Goal: Information Seeking & Learning: Learn about a topic

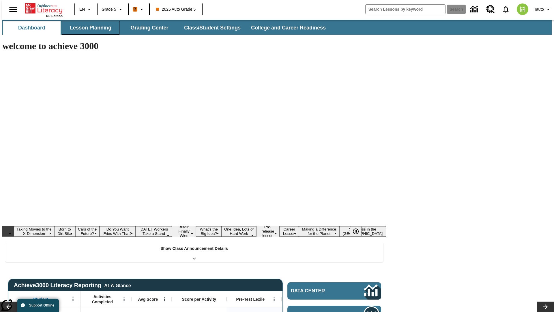
click at [88, 28] on button "Lesson Planning" at bounding box center [91, 28] width 58 height 14
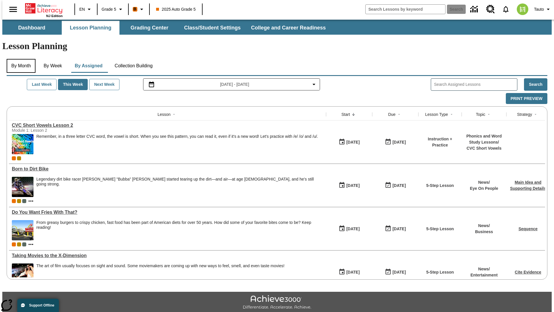
click at [19, 59] on button "By Month" at bounding box center [21, 66] width 29 height 14
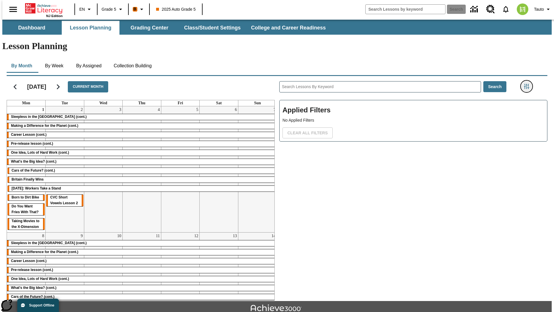
click at [528, 84] on icon "Filters Side menu" at bounding box center [526, 86] width 5 height 5
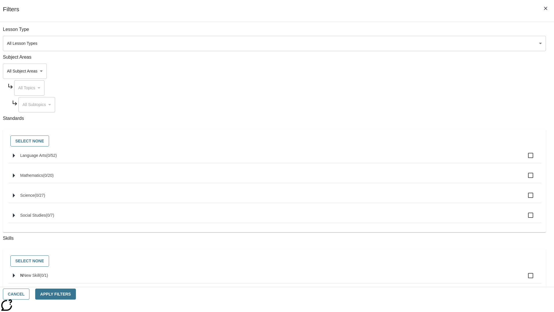
click at [415, 43] on body "Skip to main content NJ Edition EN Grade 5 B 2025 Auto Grade 5 Search 0 Tauto D…" at bounding box center [276, 179] width 549 height 318
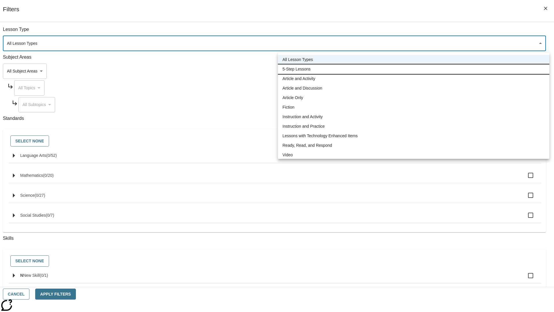
click at [413, 69] on li "5-Step Lessons" at bounding box center [413, 69] width 271 height 10
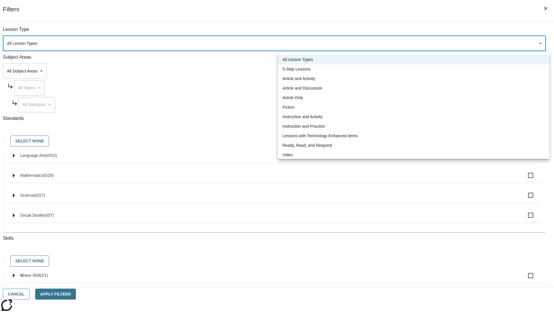
type input "1"
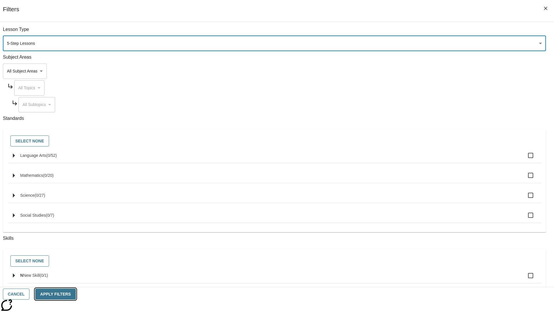
click at [76, 294] on button "Apply Filters" at bounding box center [55, 293] width 40 height 11
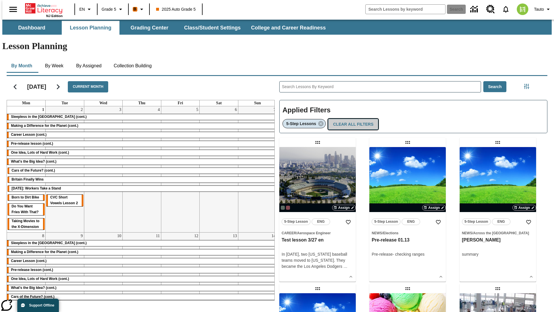
click at [351, 119] on button "Clear All Filters" at bounding box center [353, 124] width 50 height 11
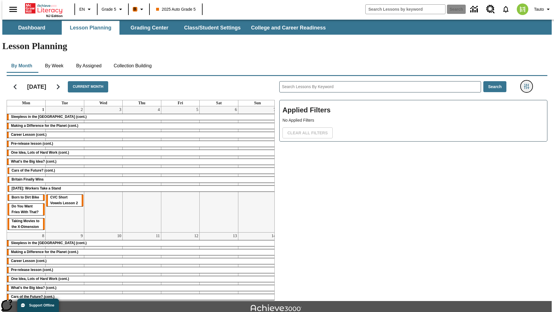
click at [528, 84] on icon "Filters Side menu" at bounding box center [526, 86] width 5 height 5
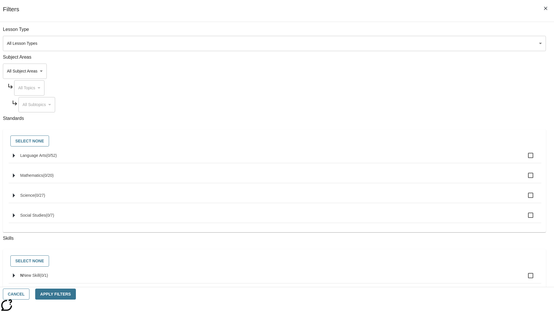
click at [415, 71] on body "Skip to main content NJ Edition EN Grade 5 B 2025 Auto Grade 5 Search 0 Tauto D…" at bounding box center [276, 179] width 549 height 318
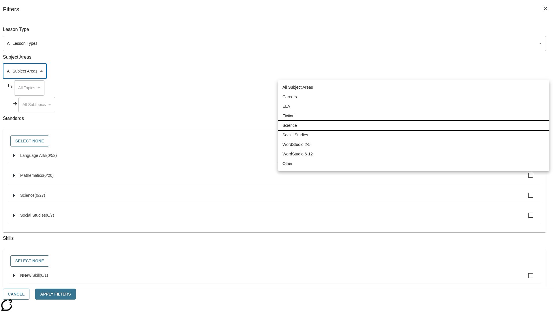
click at [413, 125] on li "Science" at bounding box center [413, 126] width 271 height 10
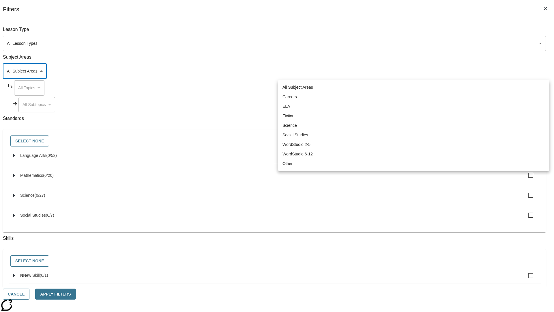
type input "2"
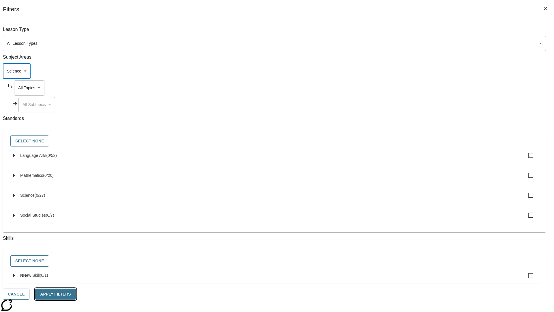
click at [76, 294] on button "Apply Filters" at bounding box center [55, 293] width 40 height 11
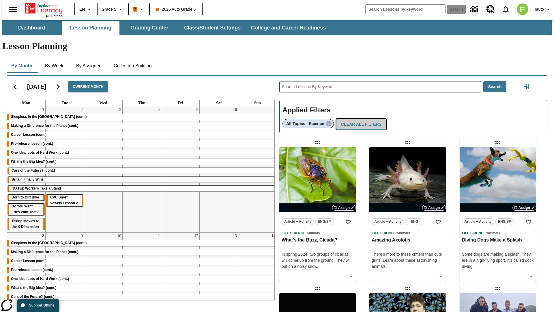
click at [359, 119] on button "Clear All Filters" at bounding box center [361, 124] width 50 height 11
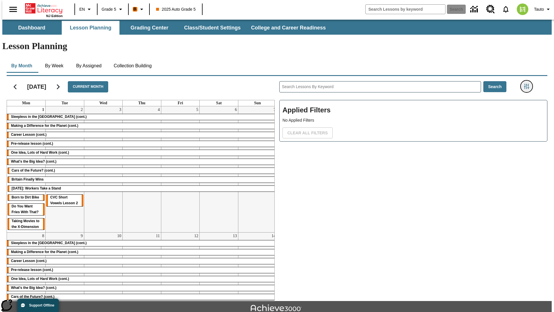
click at [528, 84] on icon "Filters Side menu" at bounding box center [526, 86] width 5 height 5
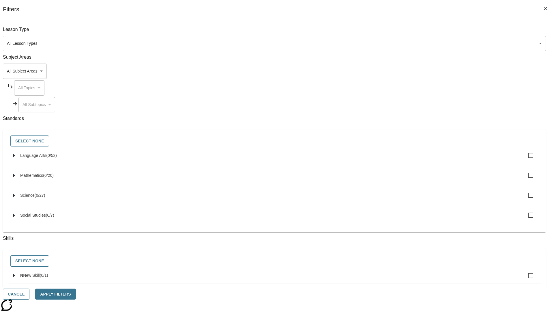
click at [57, 158] on span "Language Arts" at bounding box center [51, 155] width 11 height 5
click at [524, 158] on input "Language Arts ( 0 / 52 )" at bounding box center [530, 155] width 12 height 12
checkbox input "true"
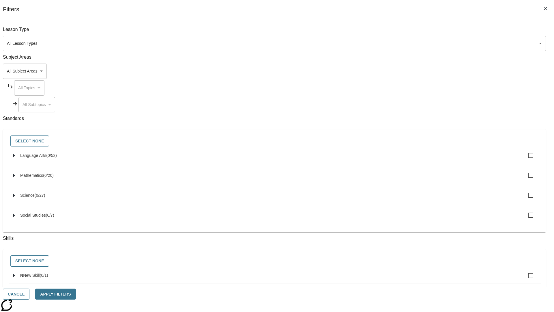
checkbox input "true"
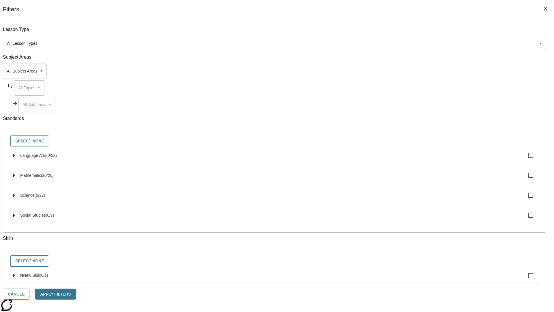
checkbox input "true"
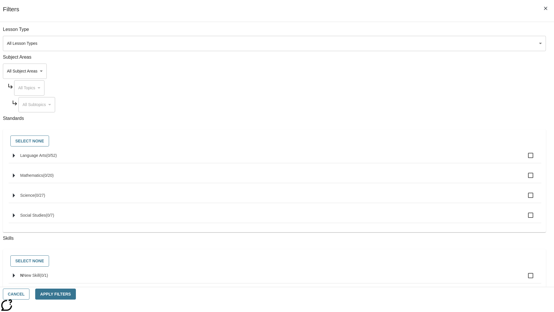
checkbox input "true"
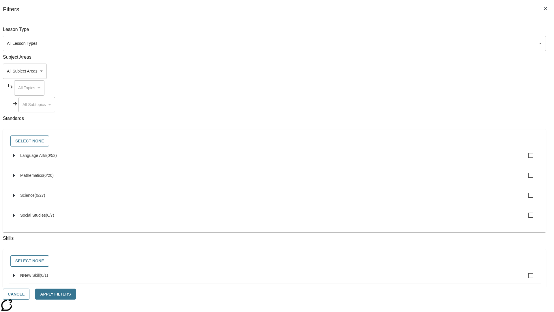
checkbox input "true"
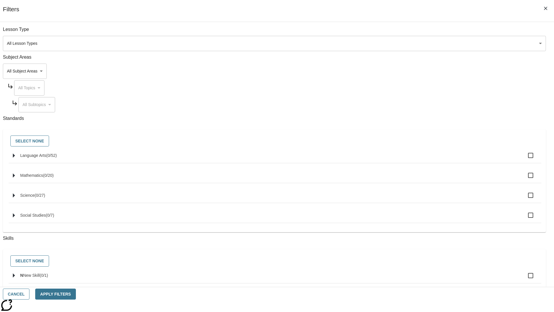
checkbox input "true"
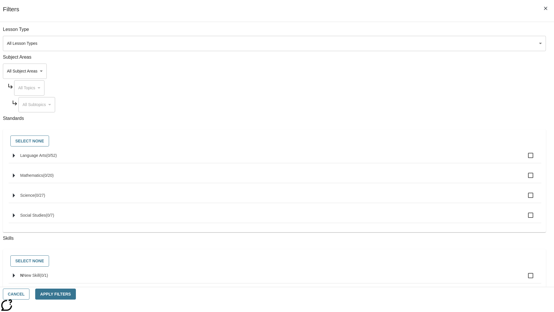
checkbox input "true"
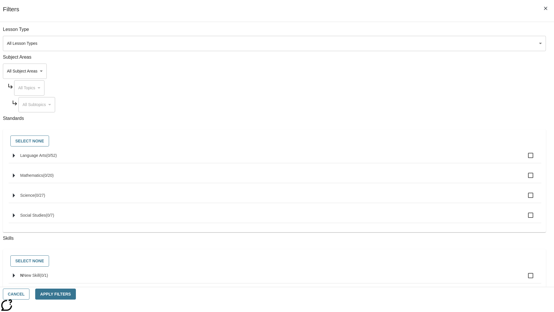
checkbox input "true"
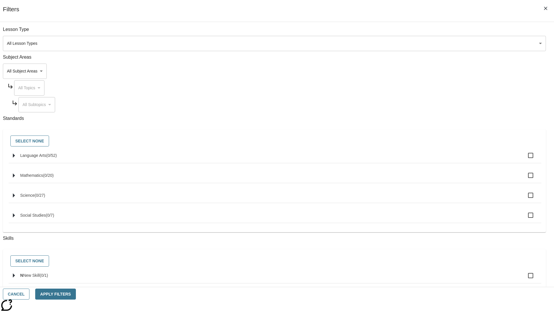
checkbox input "true"
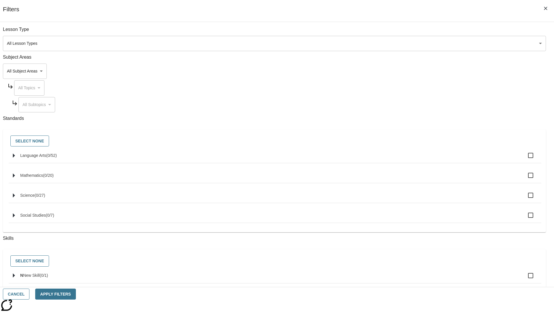
checkbox input "true"
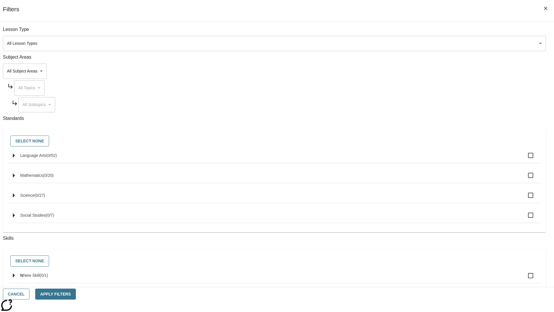
checkbox input "true"
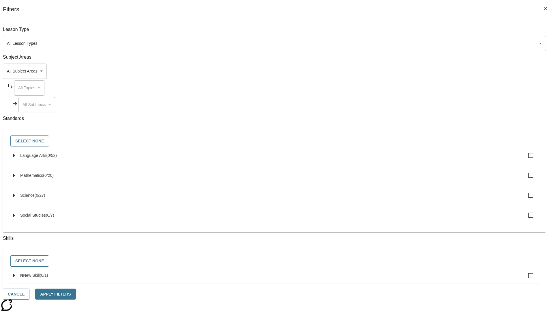
checkbox input "true"
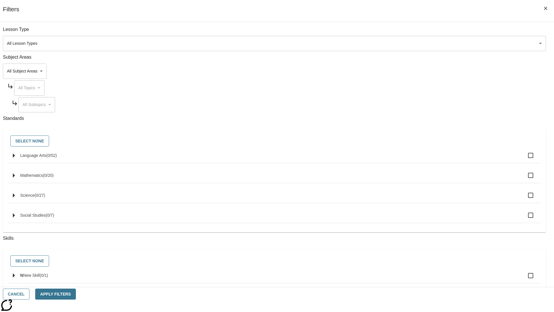
checkbox input "true"
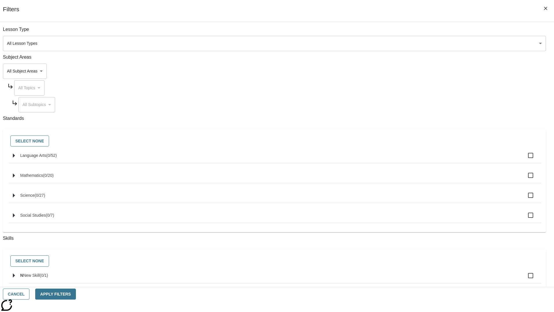
checkbox input "true"
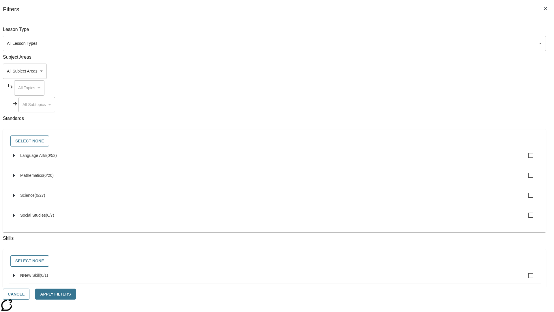
checkbox input "true"
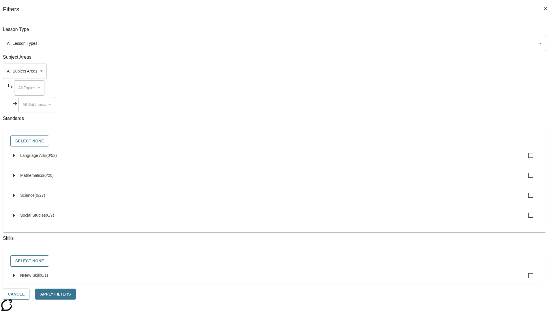
checkbox input "true"
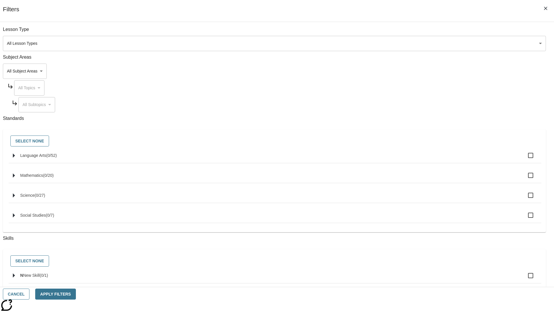
checkbox input "true"
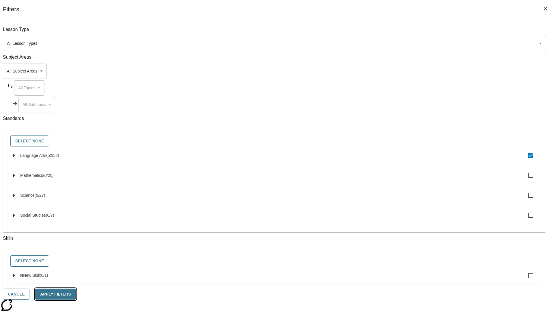
click at [76, 294] on button "Apply Filters" at bounding box center [55, 293] width 40 height 11
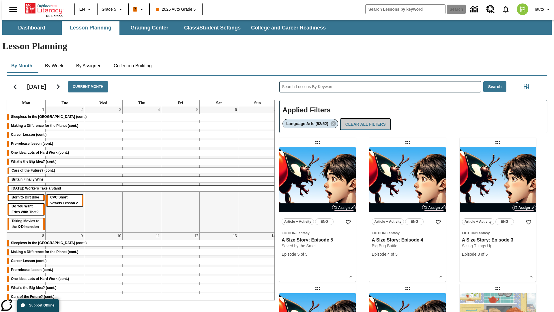
click at [364, 119] on button "Clear All Filters" at bounding box center [365, 124] width 50 height 11
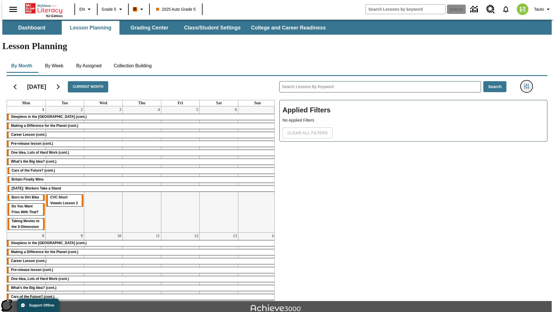
click at [528, 84] on icon "Filters Side menu" at bounding box center [526, 86] width 5 height 5
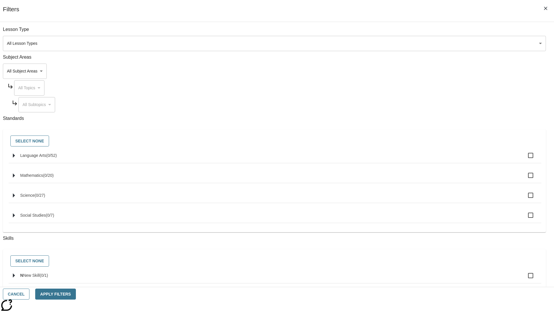
click at [416, 279] on label "N New Skill ( 0 / 1 )" at bounding box center [278, 275] width 516 height 12
click at [524, 279] on input "N New Skill ( 0 / 1 )" at bounding box center [530, 275] width 12 height 12
checkbox input "true"
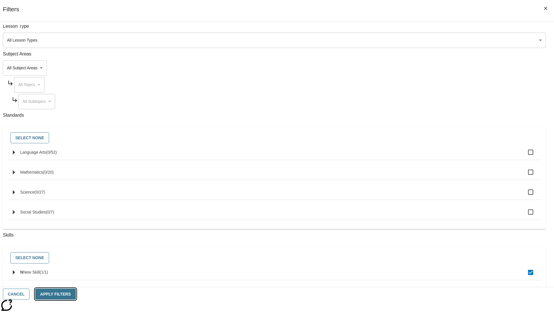
click at [76, 294] on button "Apply Filters" at bounding box center [55, 293] width 40 height 11
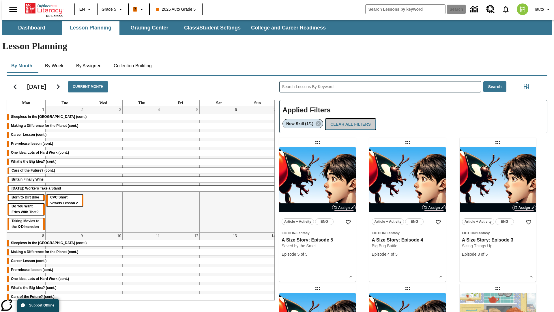
click at [349, 119] on button "Clear All Filters" at bounding box center [350, 124] width 50 height 11
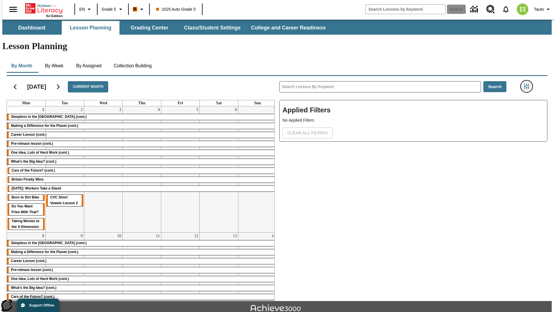
click at [528, 84] on icon "Filters Side menu" at bounding box center [526, 86] width 5 height 5
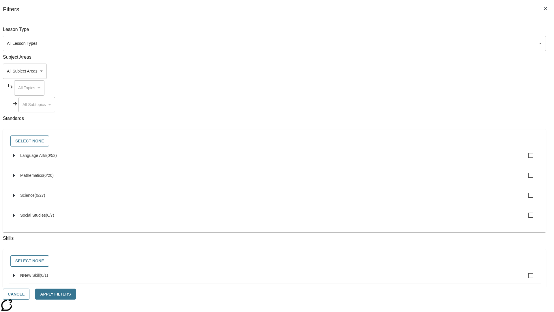
checkbox input "true"
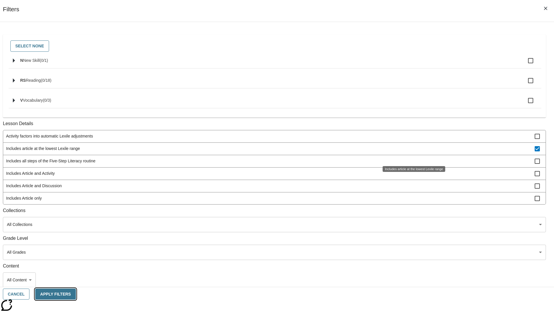
click at [76, 294] on button "Apply Filters" at bounding box center [55, 293] width 40 height 11
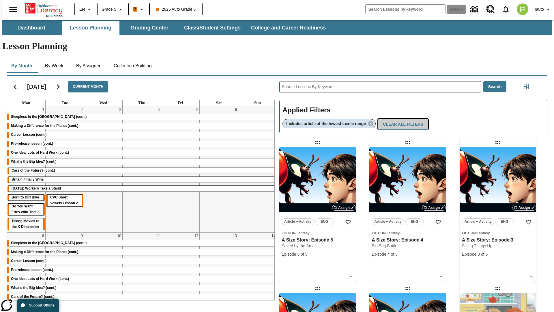
click at [404, 119] on button "Clear All Filters" at bounding box center [403, 124] width 50 height 11
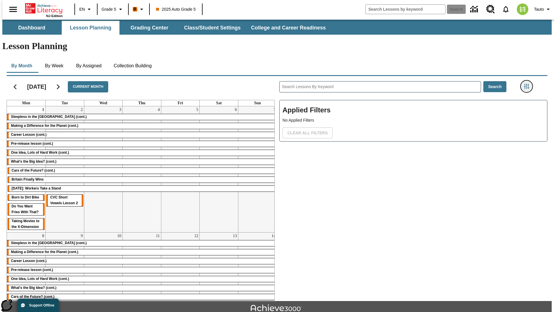
click at [528, 84] on icon "Filters Side menu" at bounding box center [526, 86] width 5 height 5
